Goal: Entertainment & Leisure: Consume media (video, audio)

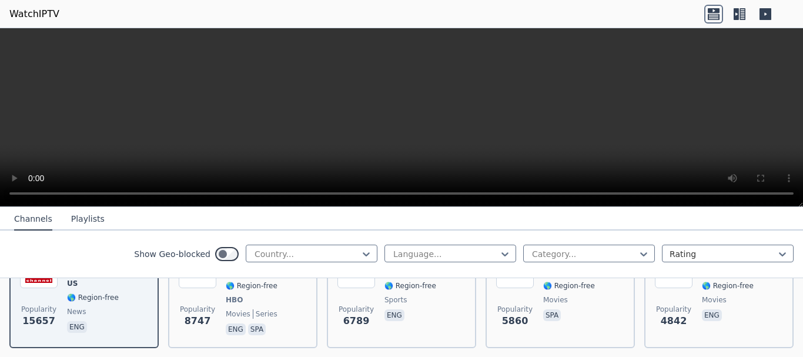
scroll to position [118, 0]
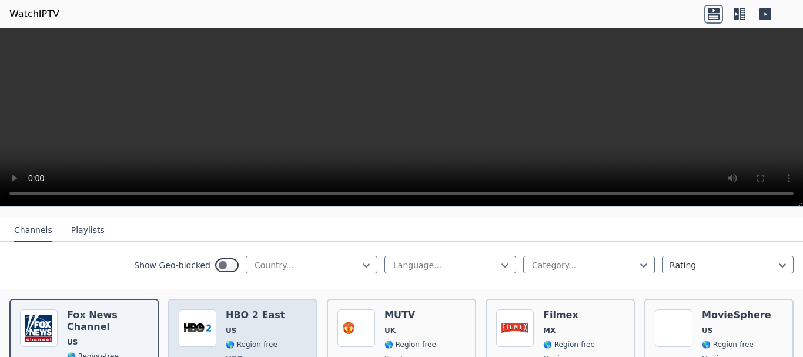
click at [278, 320] on div "Popularity 8747 HBO 2 East US 🌎 Region-free HBO movies series eng spa" at bounding box center [243, 352] width 128 height 87
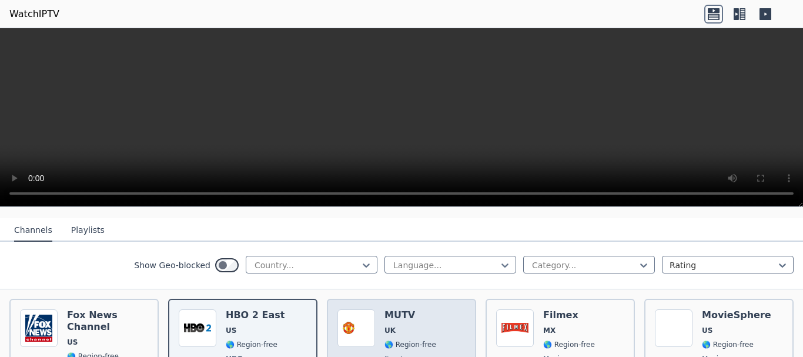
click at [418, 309] on h6 "MUTV" at bounding box center [410, 315] width 52 height 12
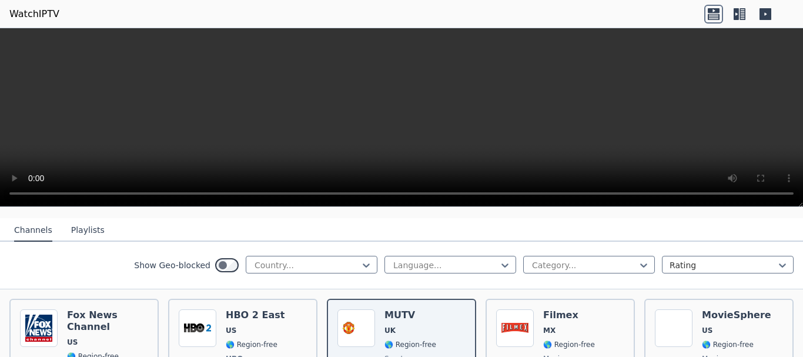
click at [72, 219] on button "Playlists" at bounding box center [88, 230] width 34 height 22
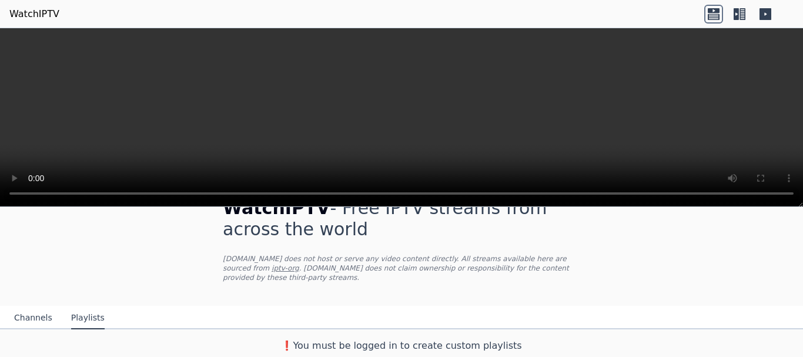
scroll to position [21, 0]
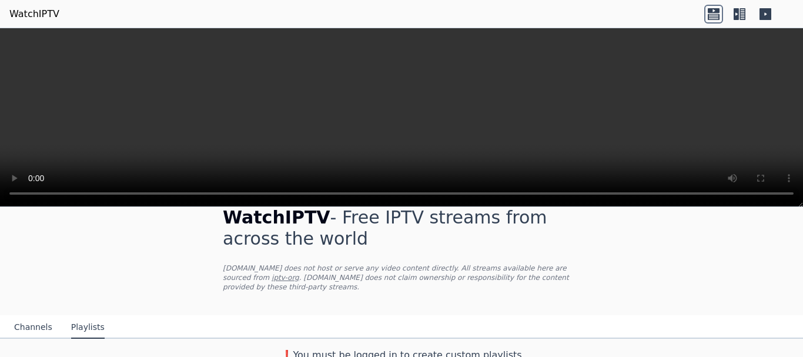
click at [26, 318] on button "Channels" at bounding box center [33, 327] width 38 height 22
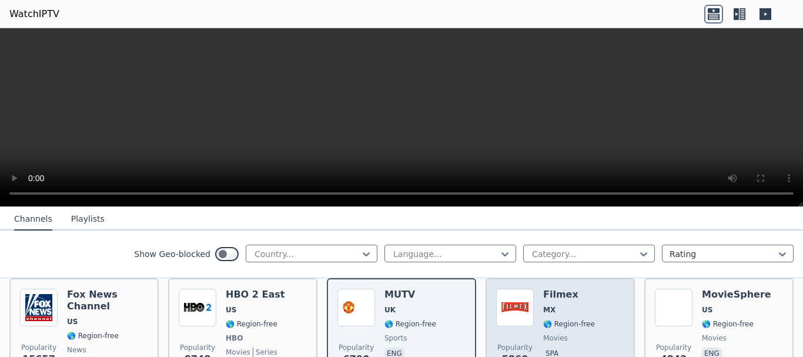
click at [587, 291] on div "Popularity 5860 Filmex MX 🌎 Region-free movies spa" at bounding box center [560, 332] width 128 height 87
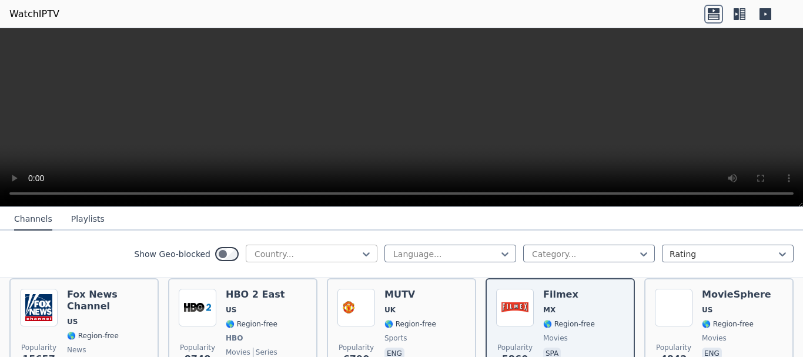
click at [336, 256] on div at bounding box center [306, 254] width 107 height 12
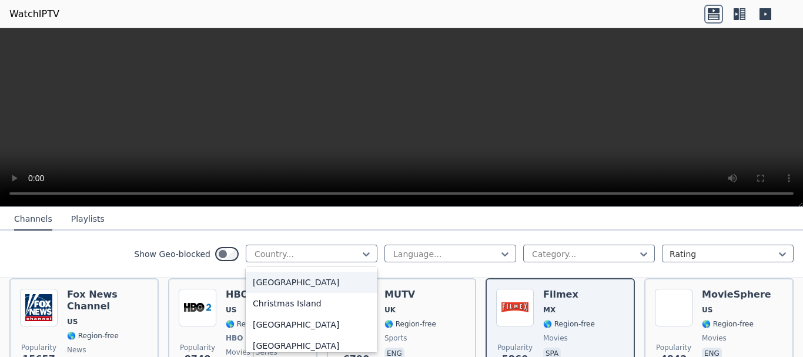
scroll to position [764, 0]
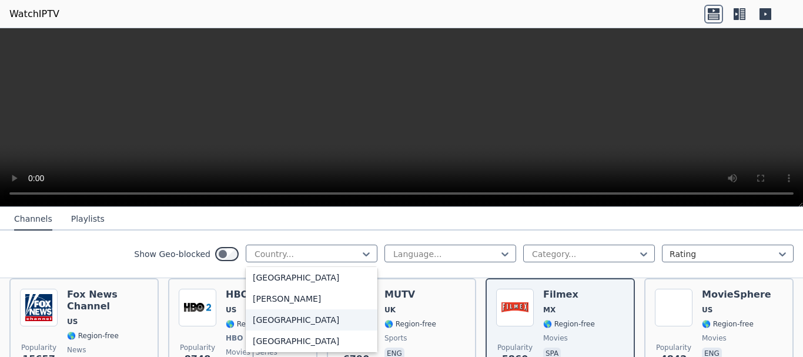
click at [270, 320] on div "[GEOGRAPHIC_DATA]" at bounding box center [312, 319] width 132 height 21
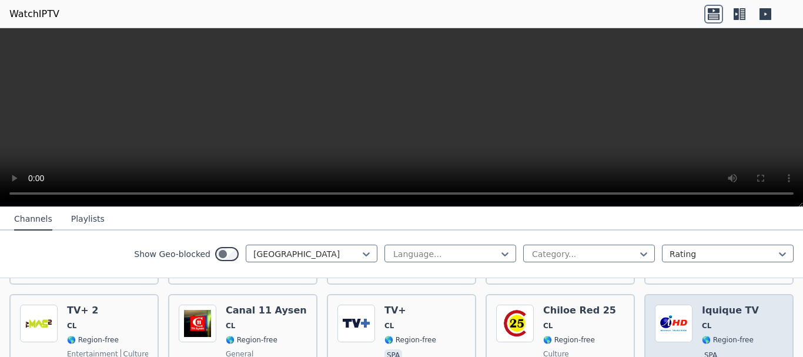
scroll to position [491, 0]
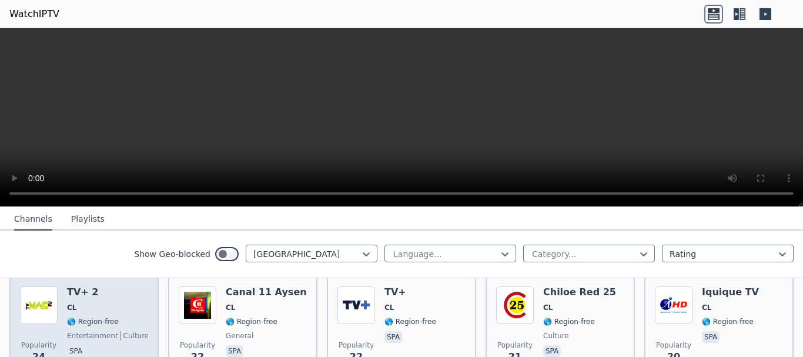
click at [106, 303] on span "CL" at bounding box center [107, 307] width 81 height 9
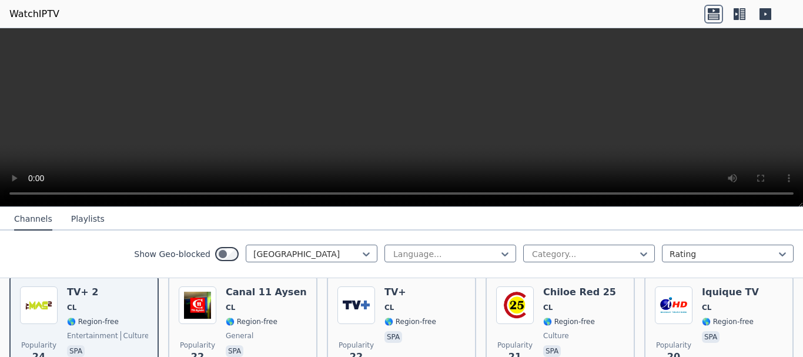
drag, startPoint x: 97, startPoint y: 293, endPoint x: 0, endPoint y: 256, distance: 103.6
click at [0, 256] on div "Show Geo-blocked Chile Language... Category... Rating" at bounding box center [401, 254] width 803 height 48
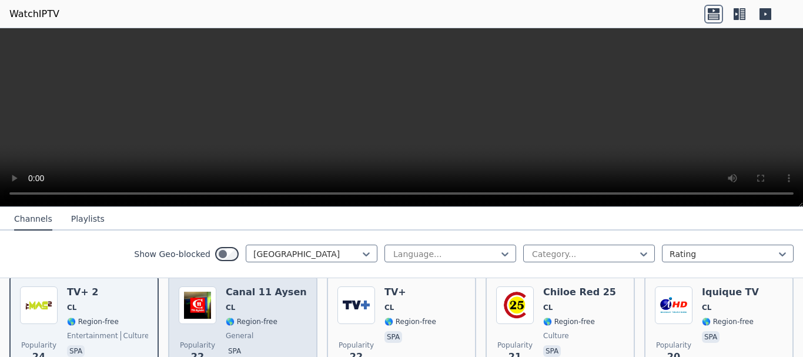
click at [276, 317] on span "🌎 Region-free" at bounding box center [266, 321] width 81 height 9
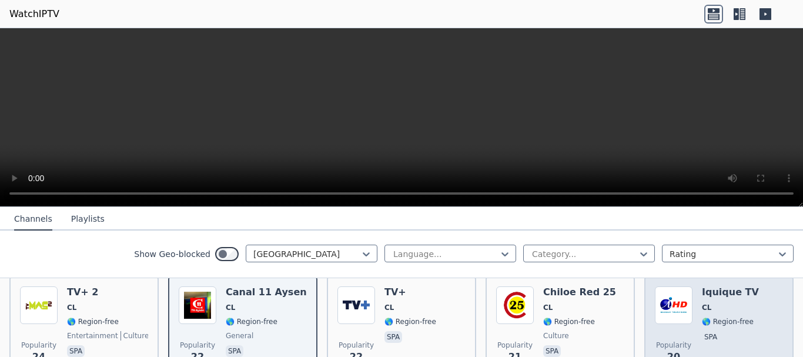
click at [719, 305] on div "Iquique TV CL 🌎 Region-free spa" at bounding box center [730, 328] width 57 height 85
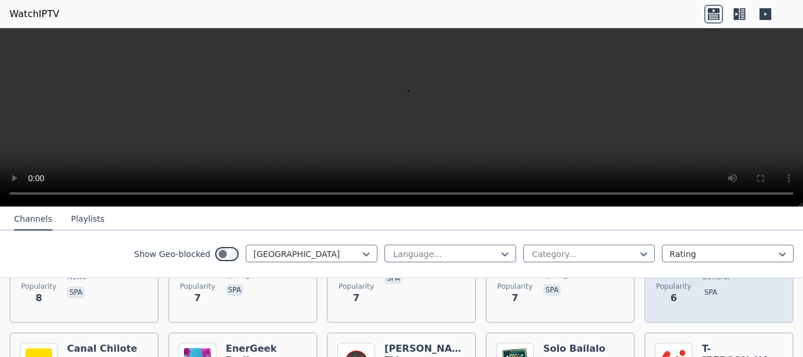
scroll to position [1196, 0]
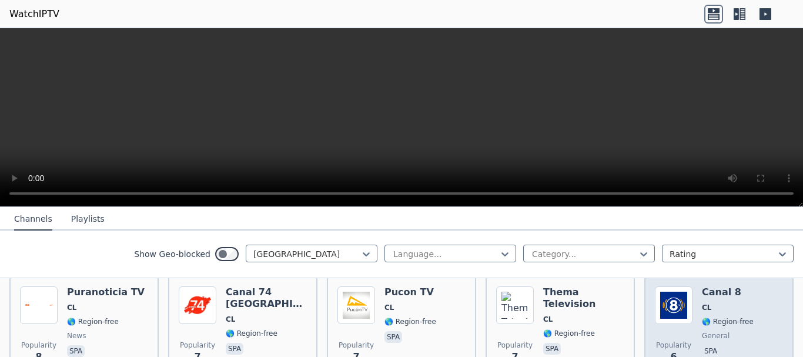
click at [712, 307] on div "Canal 8 CL 🌎 Region-free general spa" at bounding box center [728, 328] width 52 height 85
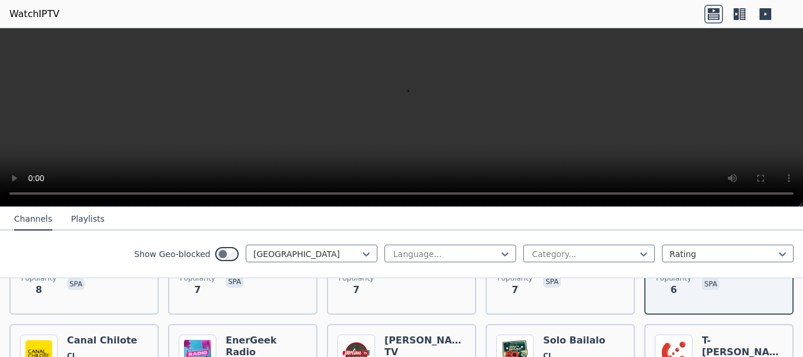
scroll to position [1314, 0]
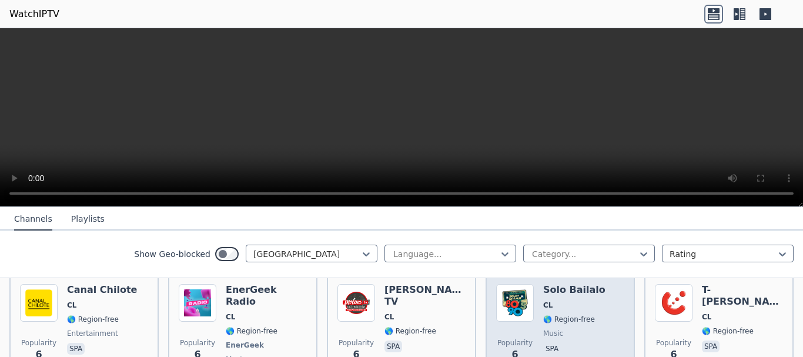
click at [575, 314] on span "🌎 Region-free" at bounding box center [569, 318] width 52 height 9
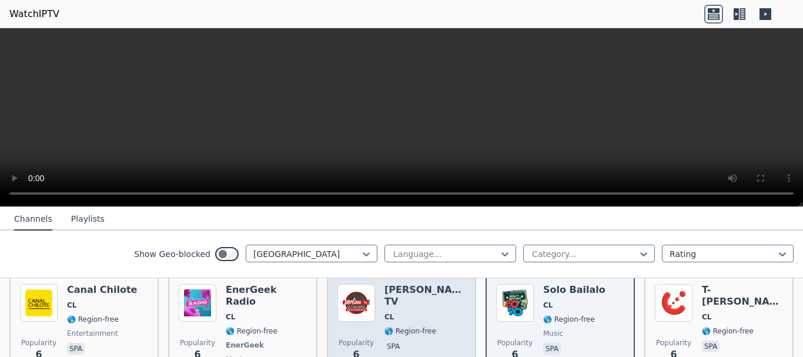
click at [450, 300] on div "Popularity 6 [PERSON_NAME] TV CL 🌎 Region-free spa" at bounding box center [401, 333] width 128 height 99
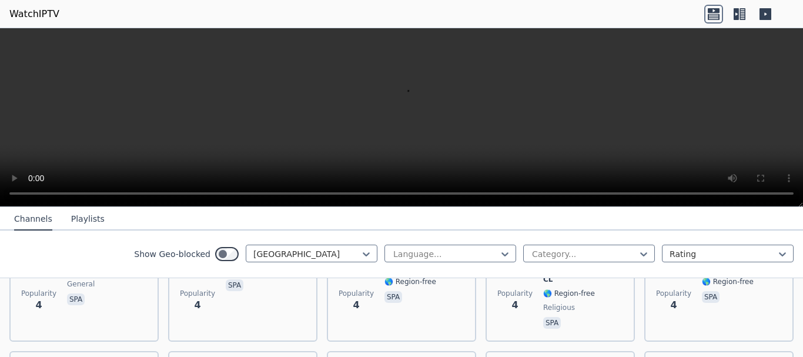
scroll to position [1666, 0]
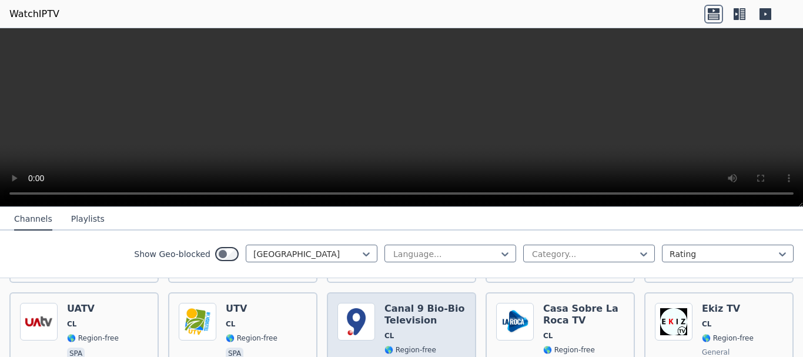
drag, startPoint x: 400, startPoint y: 303, endPoint x: 390, endPoint y: 306, distance: 10.3
click at [400, 345] on span "🌎 Region-free" at bounding box center [410, 349] width 52 height 9
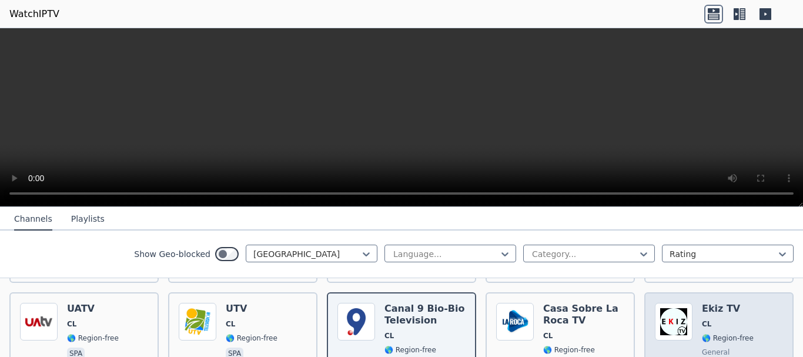
click at [751, 303] on div "Popularity 3 Ekiz TV CL 🌎 Region-free general spa" at bounding box center [719, 345] width 128 height 85
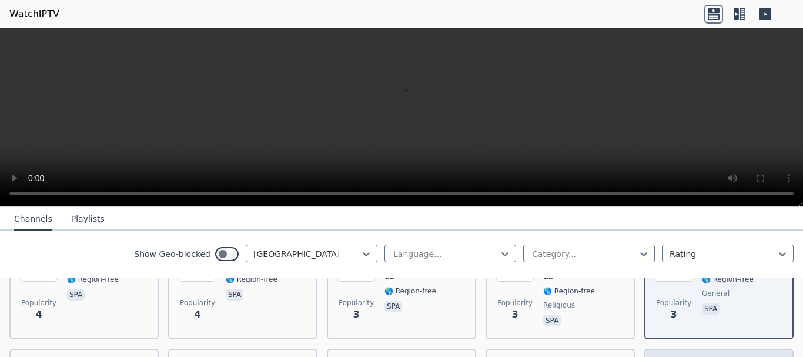
scroll to position [1784, 0]
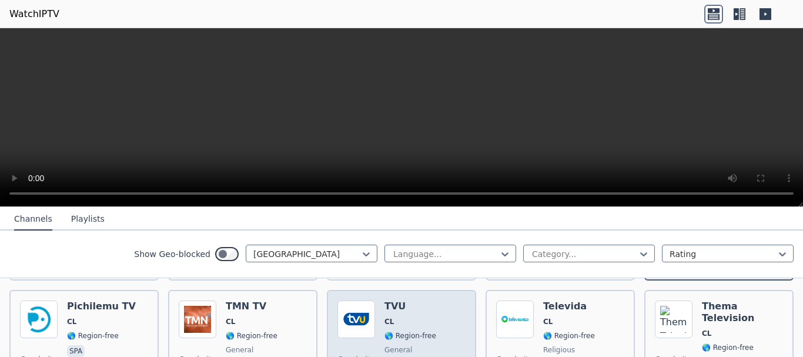
click at [426, 331] on span "🌎 Region-free" at bounding box center [410, 335] width 52 height 9
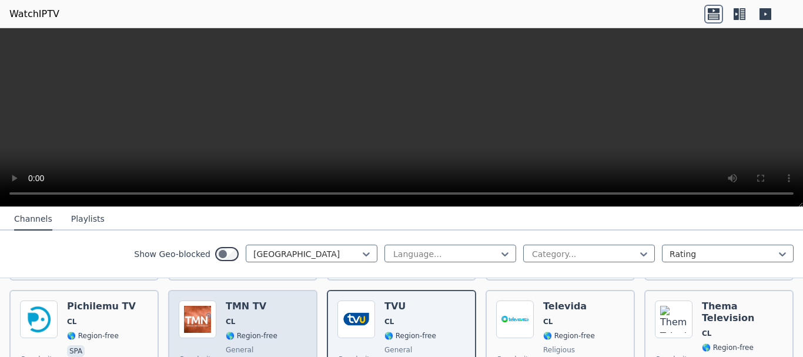
click at [222, 300] on div "Popularity 3 TMN TV CL 🌎 Region-free general spa" at bounding box center [243, 342] width 128 height 85
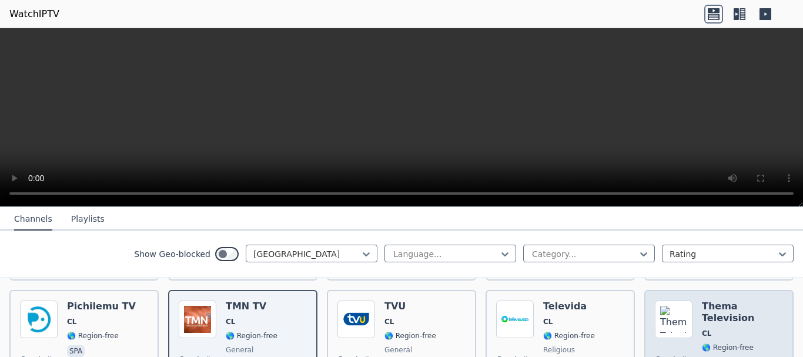
click at [708, 343] on span "🌎 Region-free" at bounding box center [728, 347] width 52 height 9
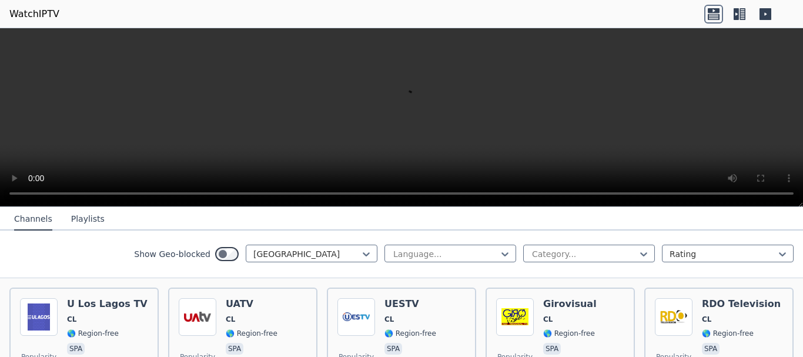
scroll to position [1843, 0]
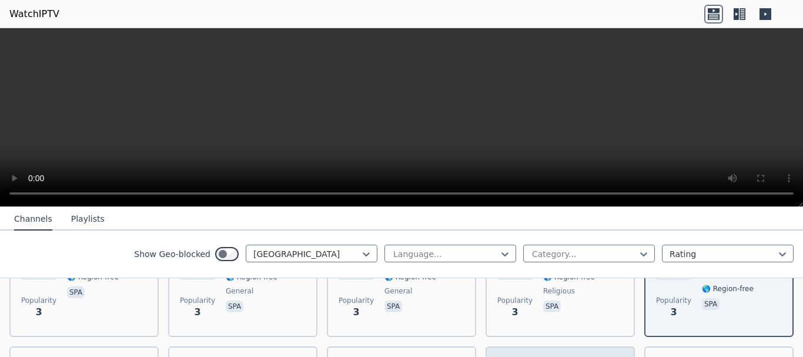
click at [572, 356] on h6 "Girovisual" at bounding box center [569, 363] width 53 height 12
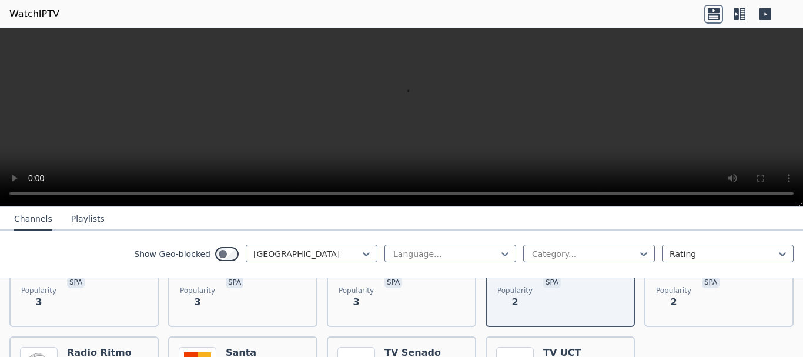
scroll to position [1940, 0]
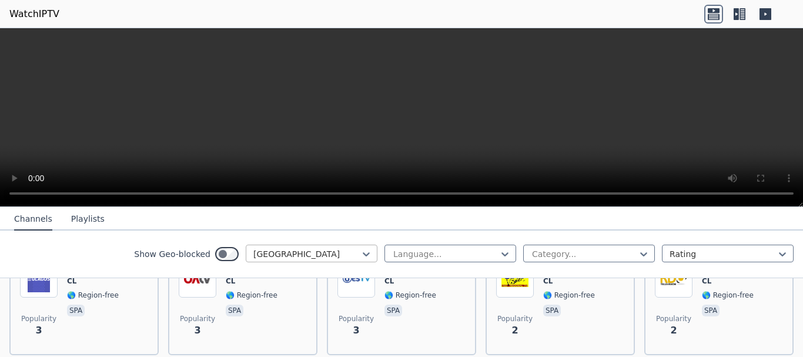
click at [334, 253] on div at bounding box center [306, 254] width 107 height 12
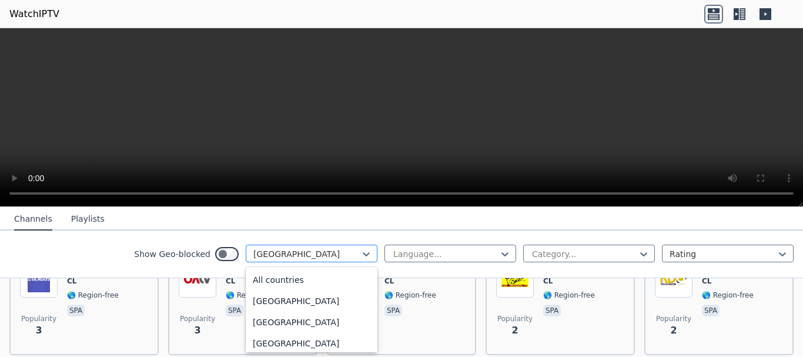
scroll to position [658, 0]
click at [314, 289] on div "[GEOGRAPHIC_DATA]" at bounding box center [312, 298] width 132 height 21
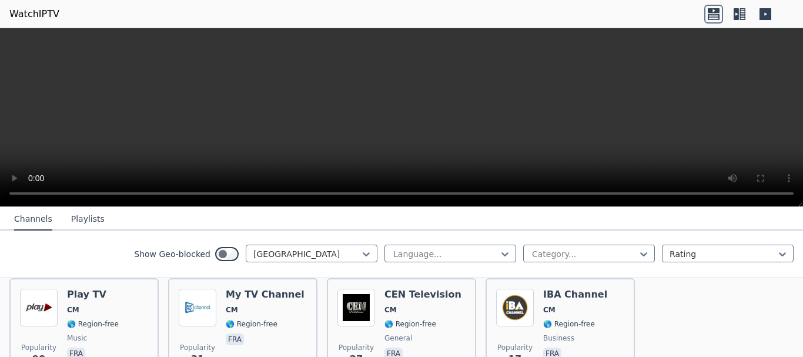
scroll to position [118, 0]
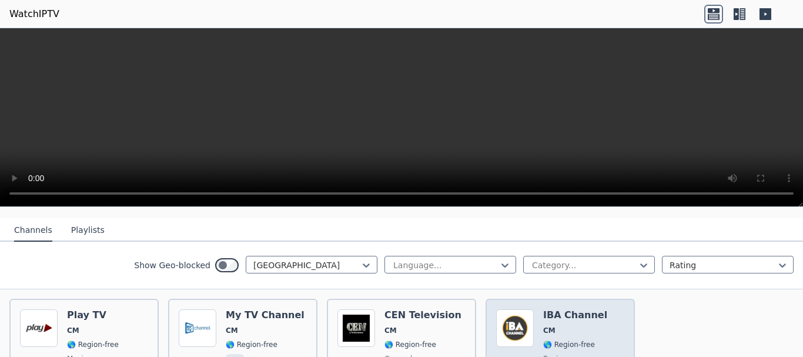
click at [515, 315] on img at bounding box center [515, 328] width 38 height 38
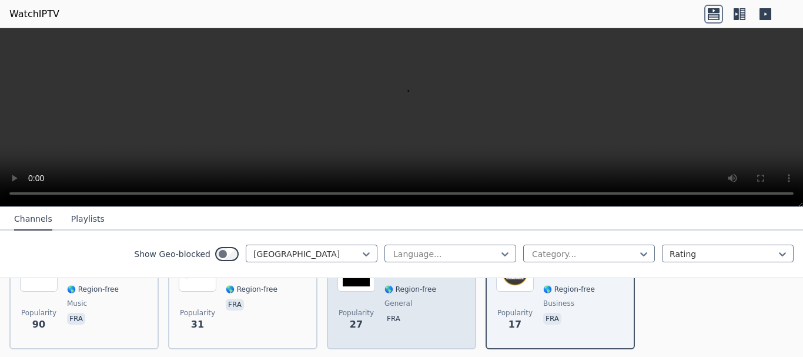
scroll to position [205, 0]
